Goal: Download file/media

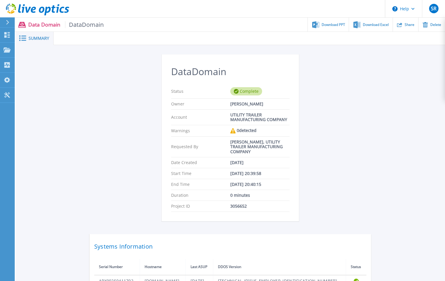
click at [85, 25] on span "DataDomain" at bounding box center [84, 24] width 39 height 7
click at [332, 26] on span "Download PPT" at bounding box center [334, 25] width 24 height 4
click at [365, 141] on div "DataDomain Status Complete Owner [PERSON_NAME] Account UTILITY TRAILER MANUFACT…" at bounding box center [231, 173] width 282 height 237
click at [414, 128] on div "DataDomain Status Complete Owner [PERSON_NAME] Account UTILITY TRAILER MANUFACT…" at bounding box center [231, 172] width 430 height 255
click at [367, 23] on span "Download Excel" at bounding box center [376, 25] width 26 height 4
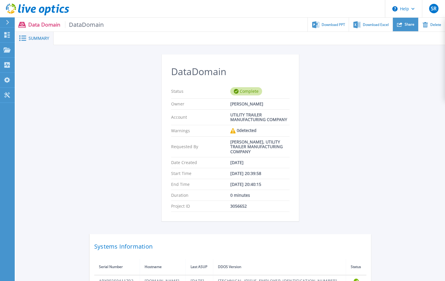
click at [411, 23] on span "Share" at bounding box center [410, 25] width 10 height 4
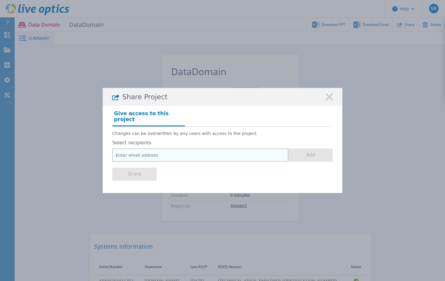
click at [166, 149] on input "email" at bounding box center [200, 155] width 176 height 13
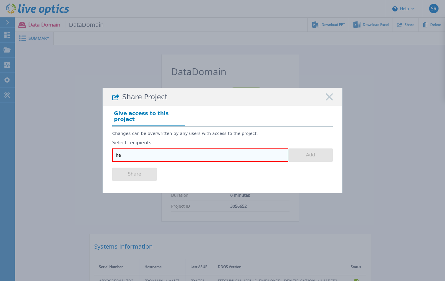
type input "h"
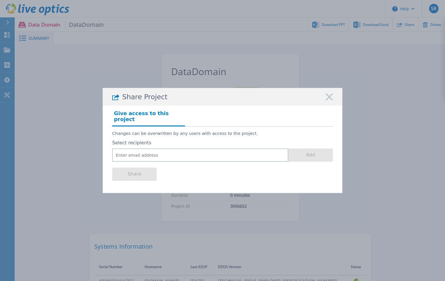
click at [329, 101] on icon at bounding box center [329, 96] width 7 height 7
